Goal: Information Seeking & Learning: Compare options

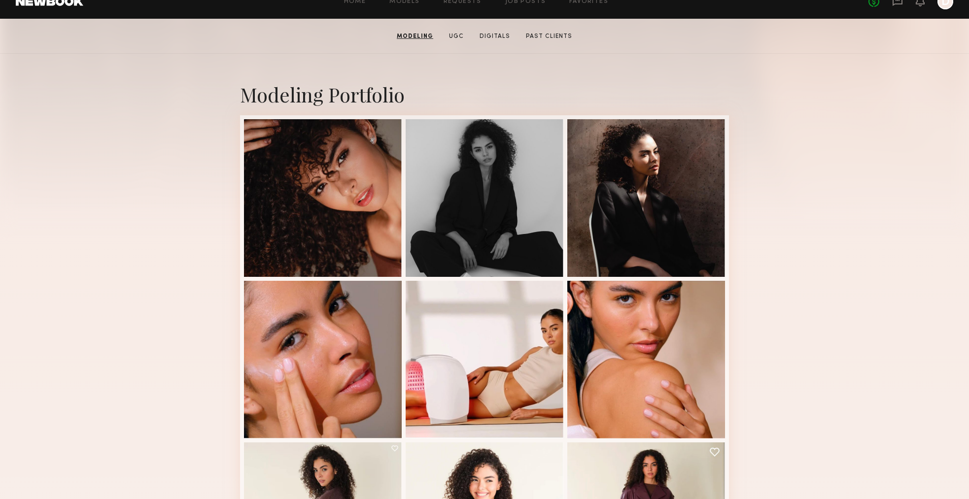
scroll to position [170, 0]
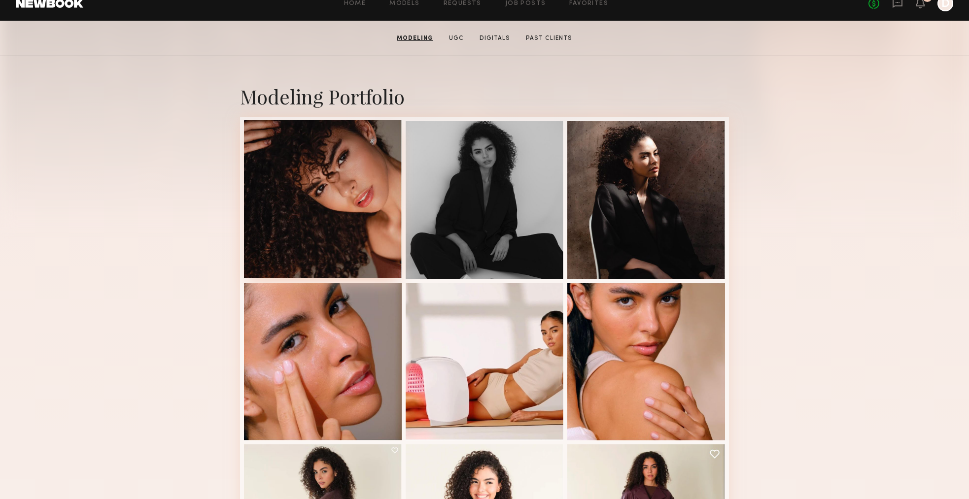
click at [342, 239] on div at bounding box center [323, 199] width 158 height 158
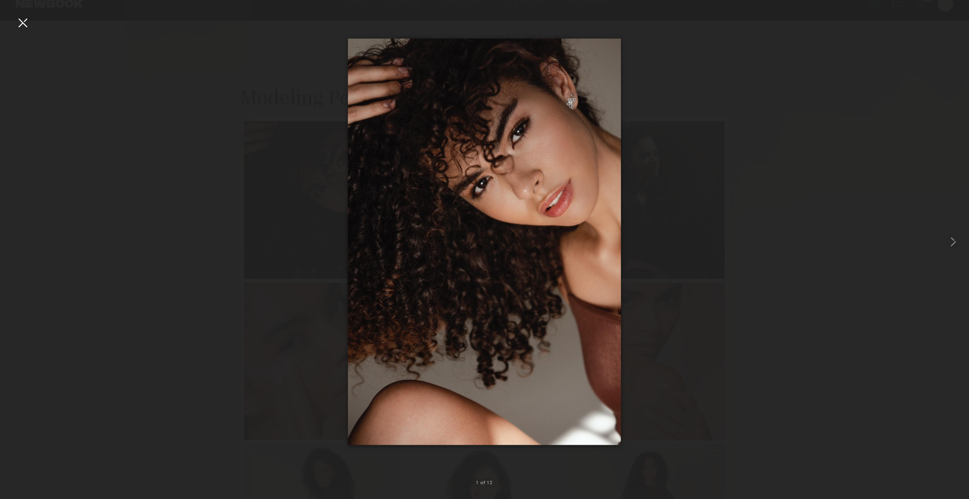
click at [234, 83] on div at bounding box center [484, 242] width 969 height 452
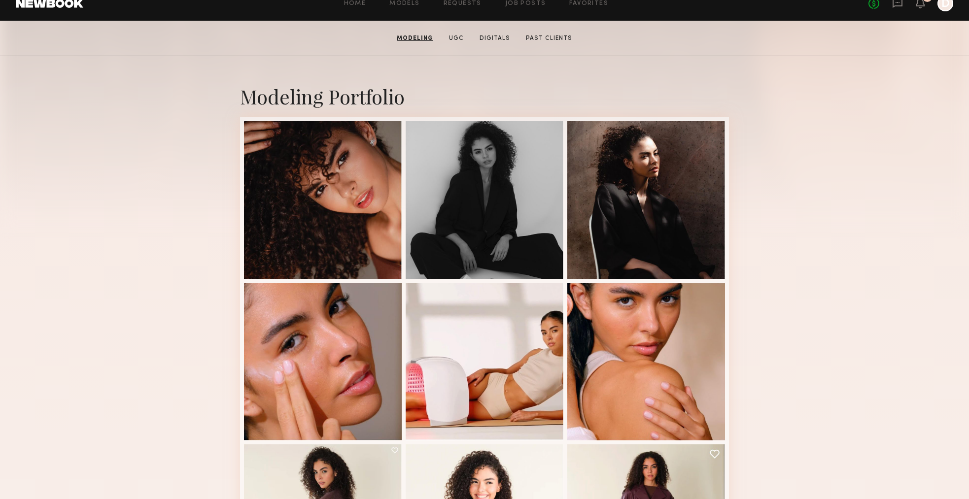
scroll to position [0, 0]
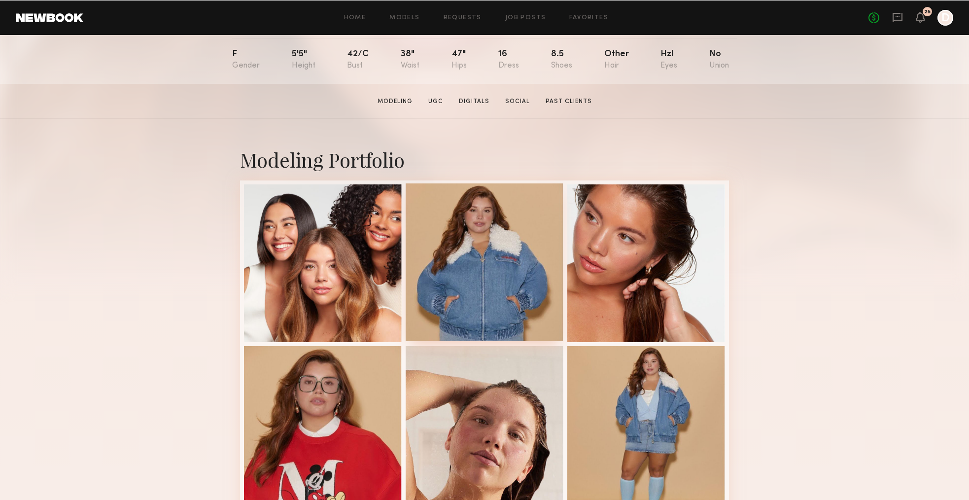
scroll to position [122, 0]
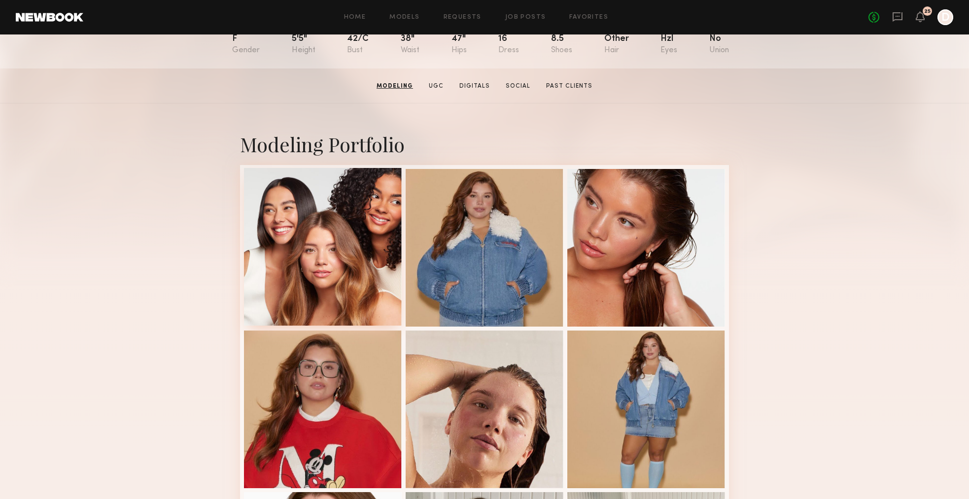
click at [364, 210] on div at bounding box center [323, 247] width 158 height 158
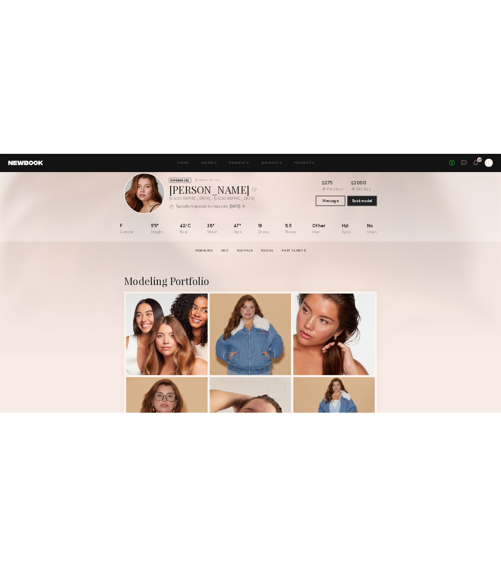
scroll to position [0, 0]
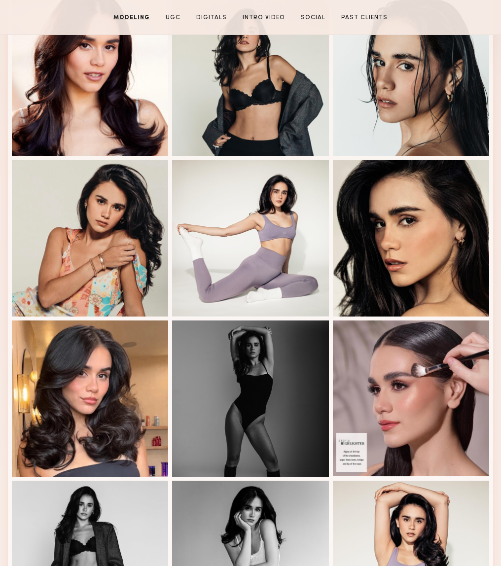
scroll to position [309, 0]
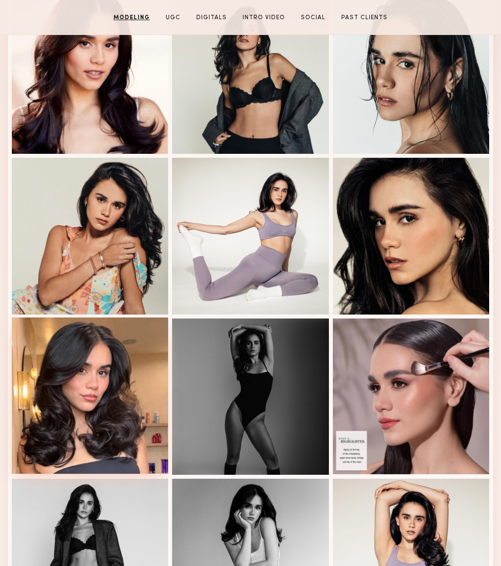
click at [43, 390] on div at bounding box center [90, 395] width 156 height 156
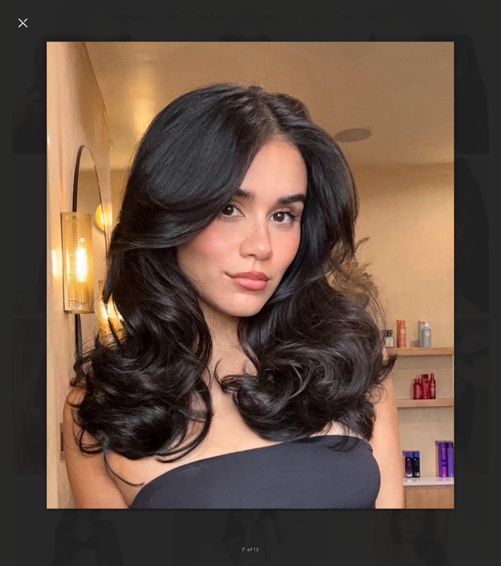
click at [47, 60] on img at bounding box center [250, 275] width 407 height 467
click at [46, 60] on div at bounding box center [250, 275] width 501 height 519
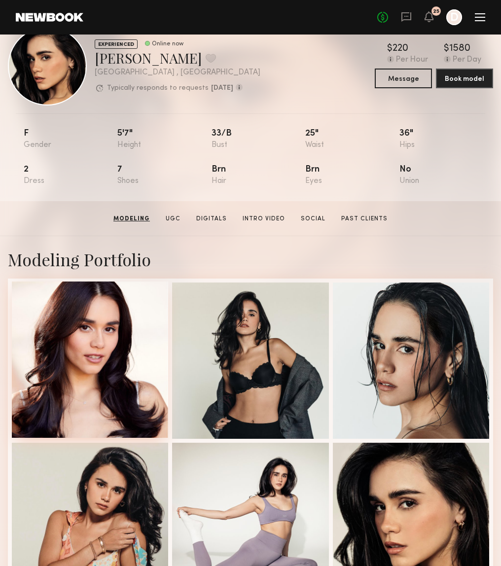
scroll to position [0, 0]
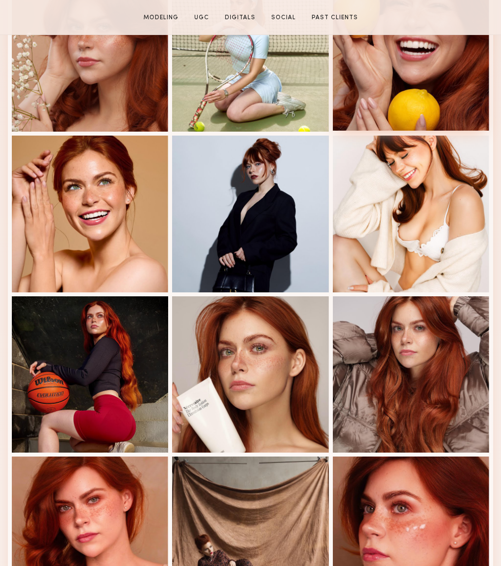
scroll to position [353, 0]
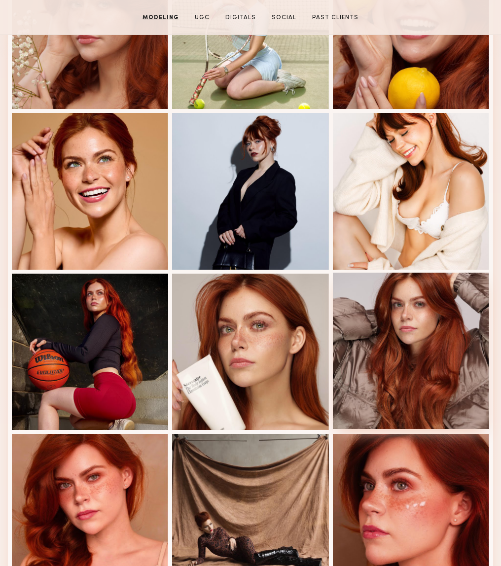
click at [384, 323] on div at bounding box center [411, 351] width 156 height 156
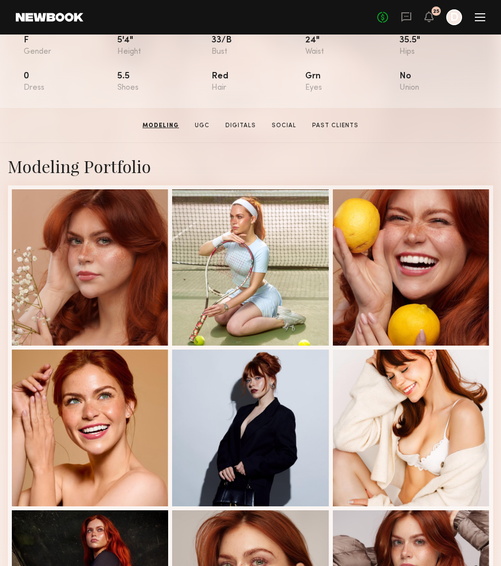
scroll to position [0, 0]
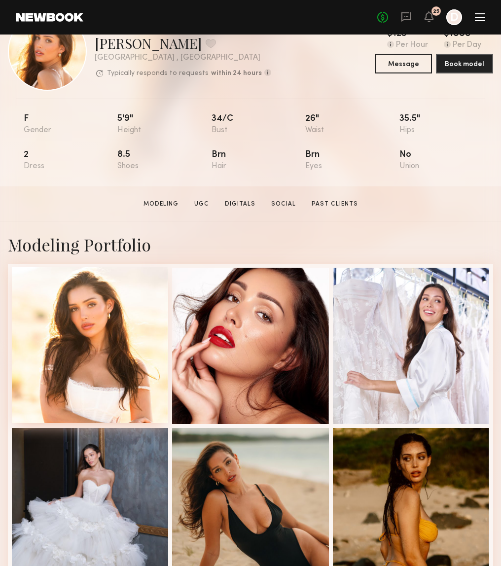
scroll to position [40, 0]
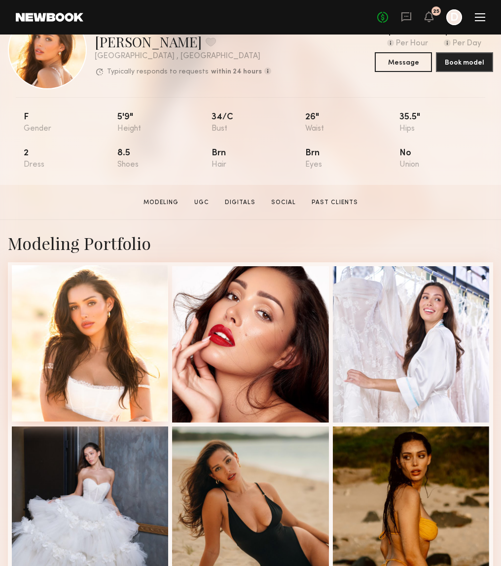
click at [92, 308] on div at bounding box center [90, 343] width 156 height 156
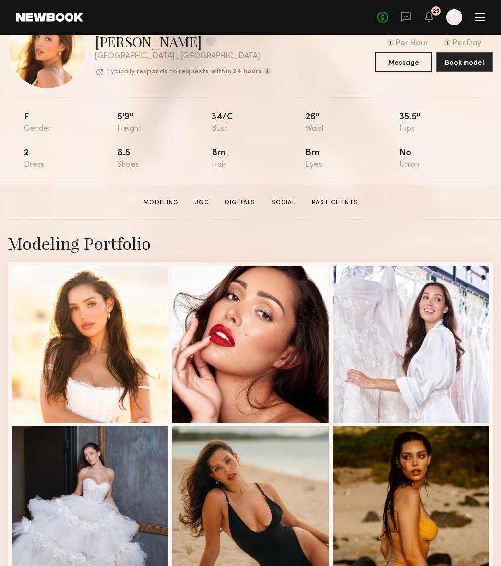
scroll to position [0, 0]
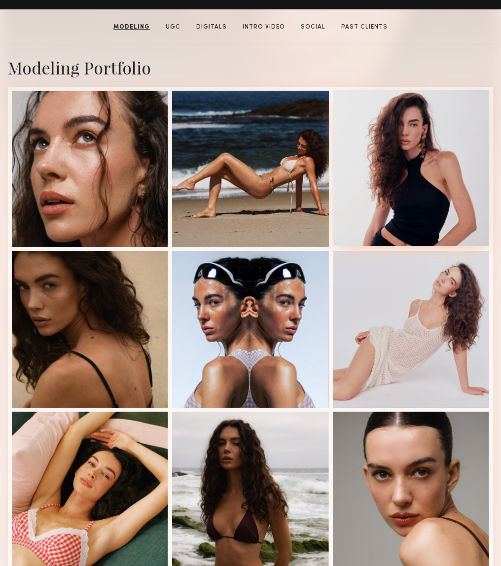
scroll to position [213, 0]
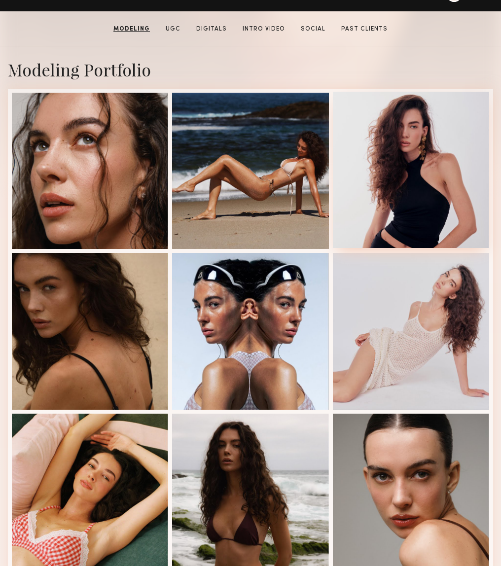
click at [416, 127] on div at bounding box center [411, 170] width 156 height 156
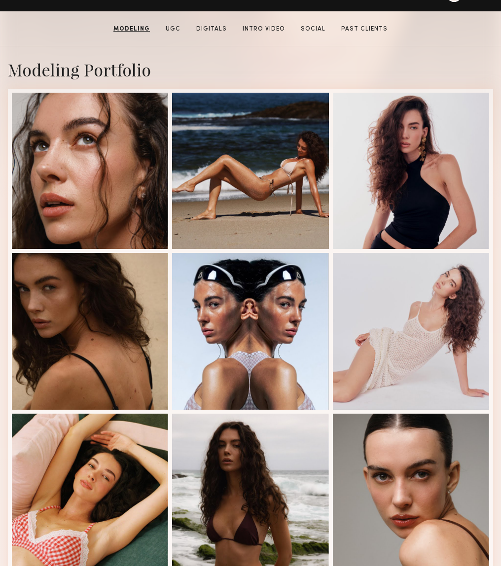
scroll to position [0, 0]
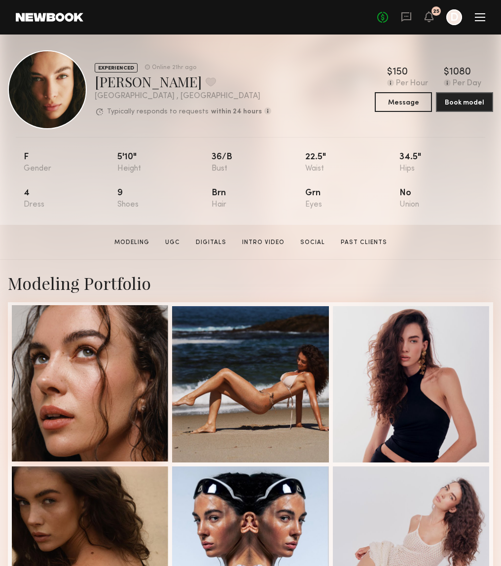
click at [79, 388] on div at bounding box center [90, 383] width 156 height 156
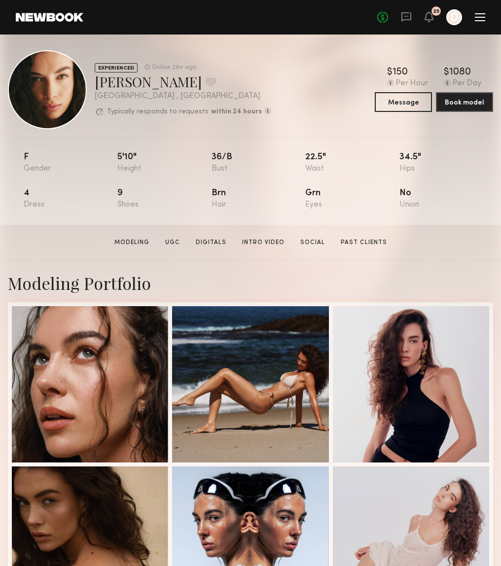
click at [369, 250] on section "Uliana V. Modeling UGC Digitals Intro Video Social Past Clients Message Book Mo…" at bounding box center [250, 242] width 501 height 35
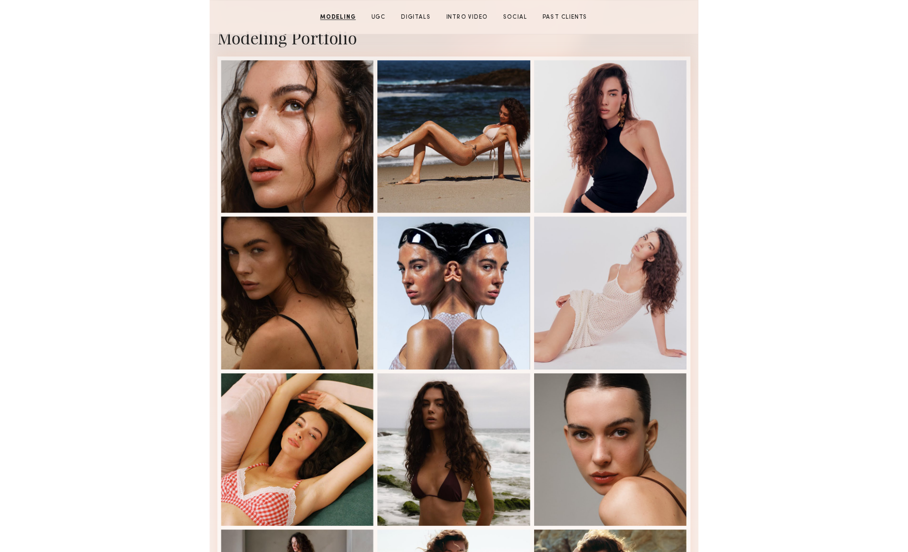
scroll to position [24, 0]
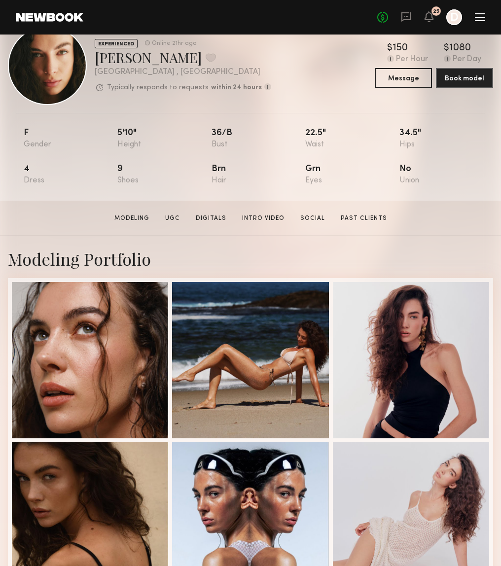
click at [290, 267] on div "Modeling Portfolio" at bounding box center [250, 258] width 485 height 23
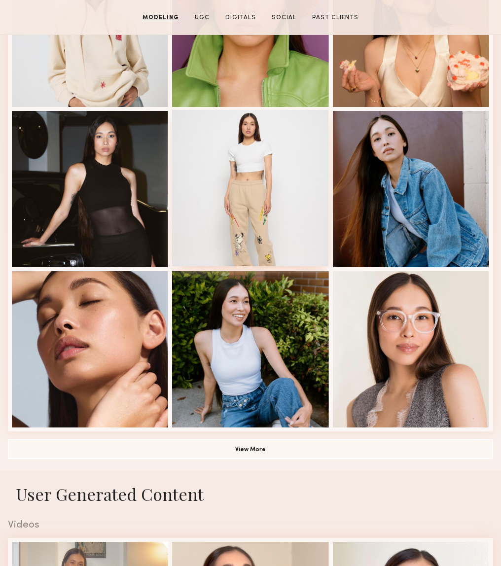
scroll to position [517, 0]
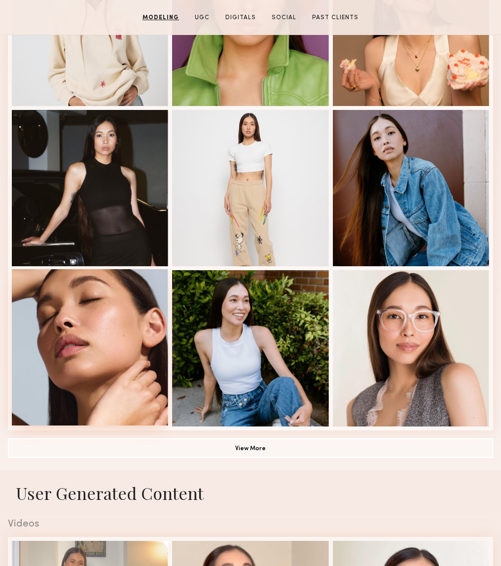
click at [131, 373] on div at bounding box center [90, 347] width 156 height 156
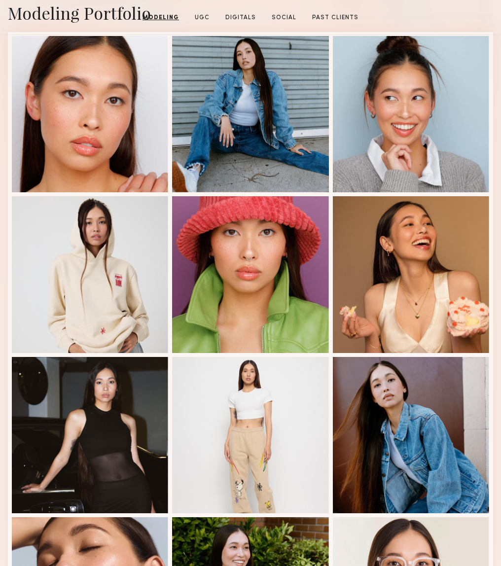
scroll to position [0, 0]
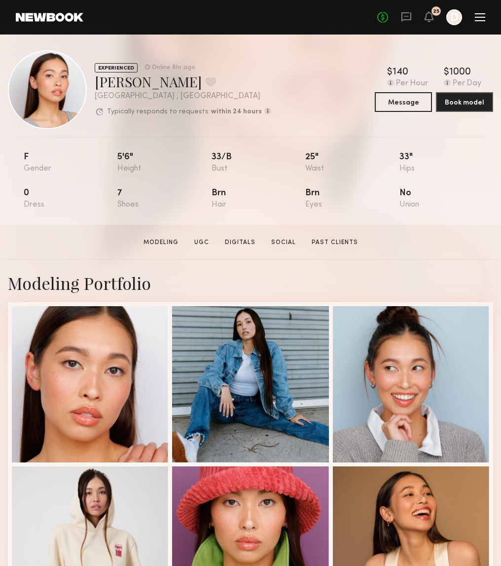
click at [288, 72] on div "EXPERIENCED Online 8hr ago Mariko M. Favorite Los Angeles , CA Typically respon…" at bounding box center [250, 89] width 485 height 79
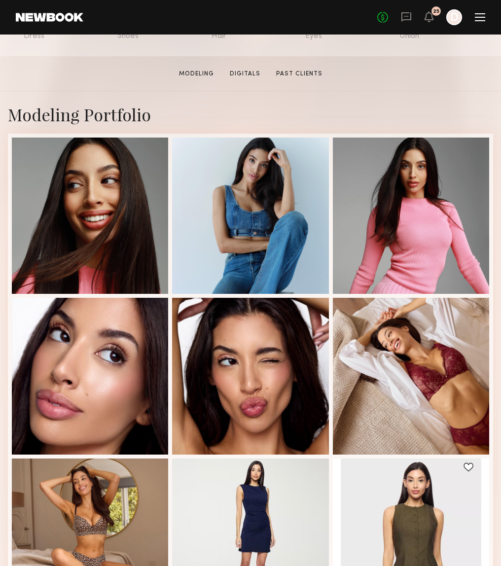
scroll to position [169, 0]
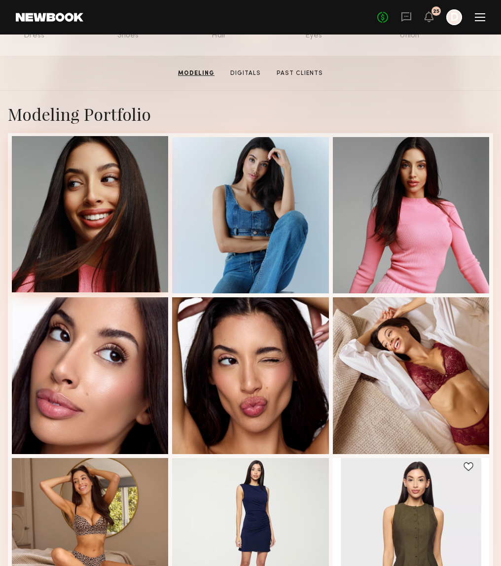
click at [74, 154] on div at bounding box center [90, 214] width 156 height 156
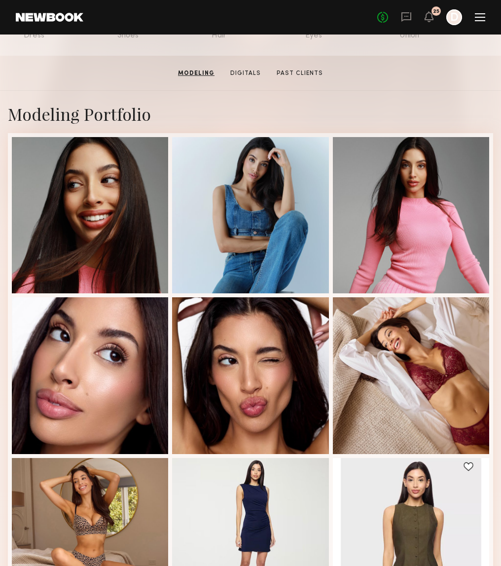
scroll to position [0, 0]
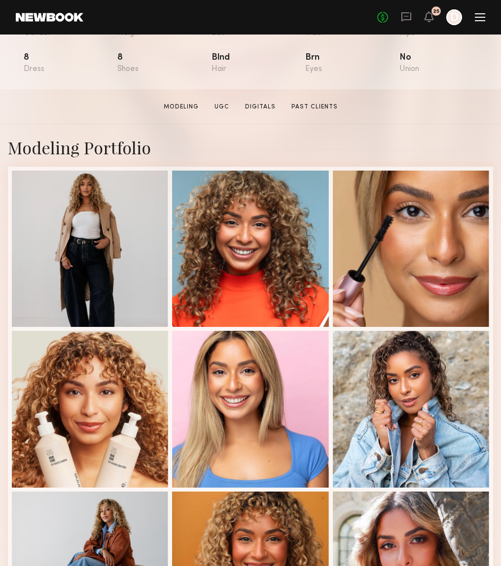
scroll to position [142, 0]
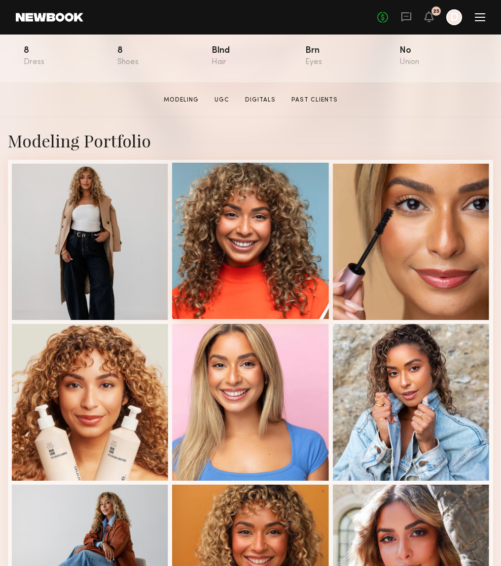
click at [239, 219] on div at bounding box center [250, 241] width 156 height 156
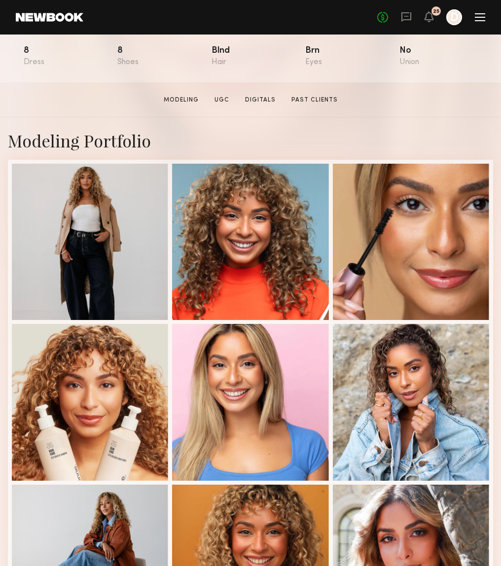
scroll to position [0, 0]
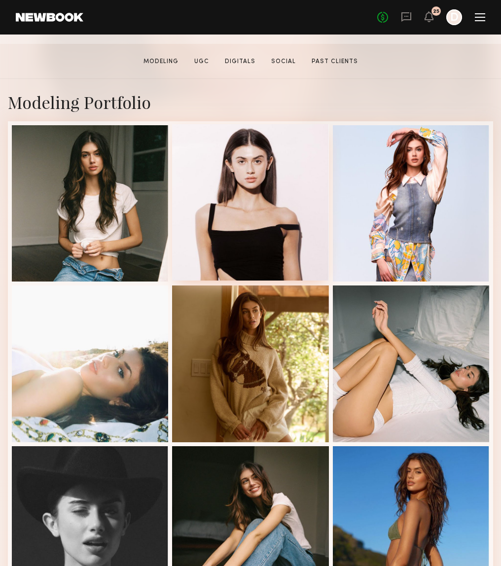
scroll to position [192, 0]
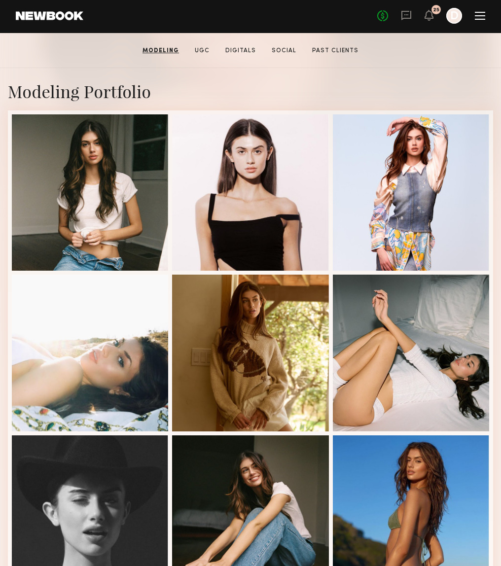
click at [473, 72] on div "Modeling Portfolio View More" at bounding box center [250, 431] width 485 height 727
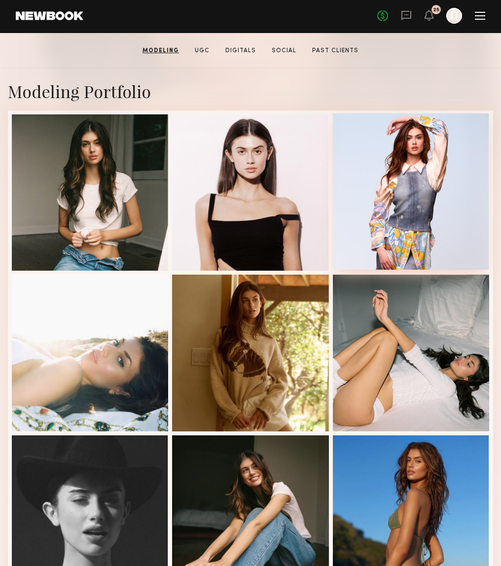
click at [421, 135] on div at bounding box center [411, 191] width 156 height 156
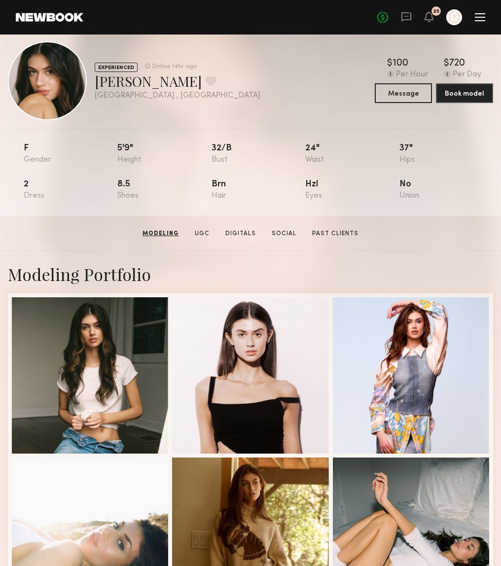
scroll to position [0, 0]
